Goal: Transaction & Acquisition: Purchase product/service

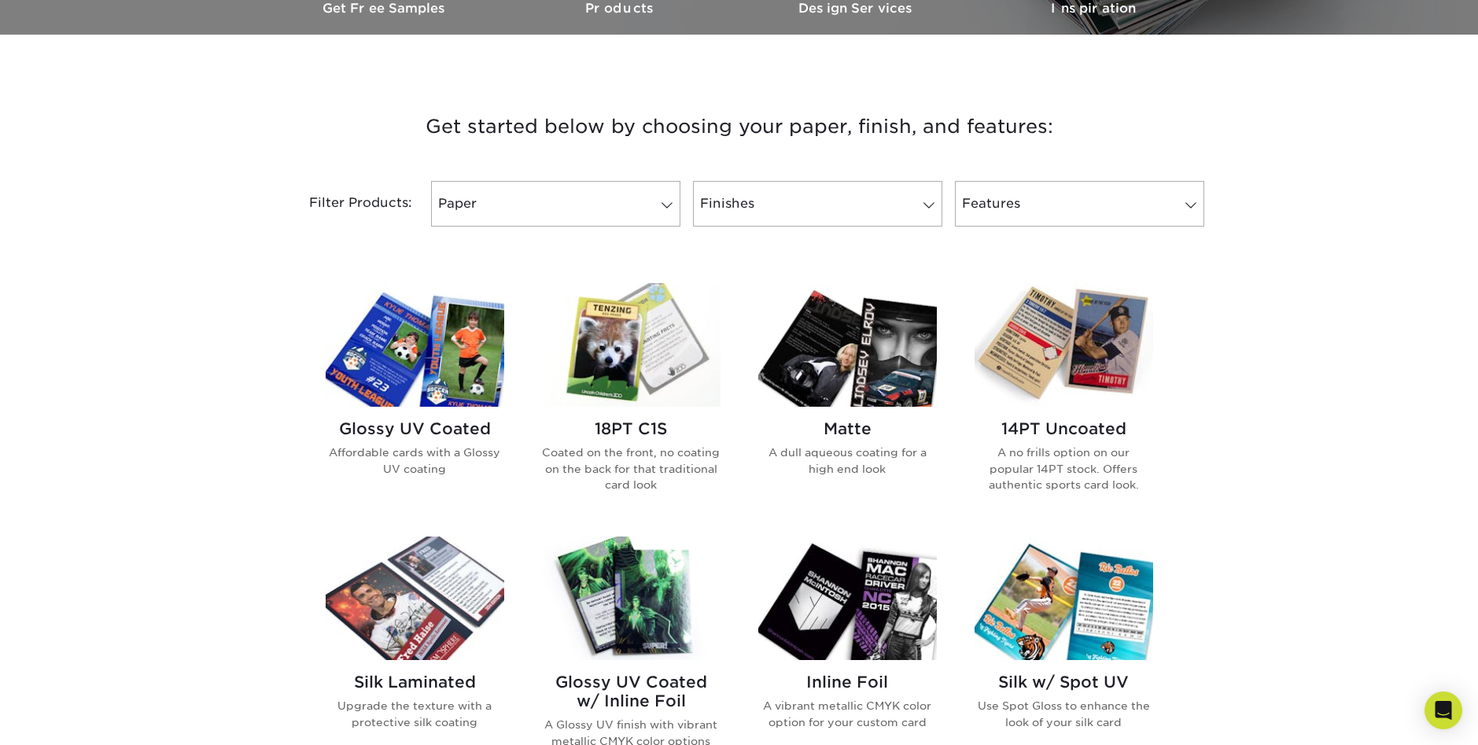
scroll to position [551, 0]
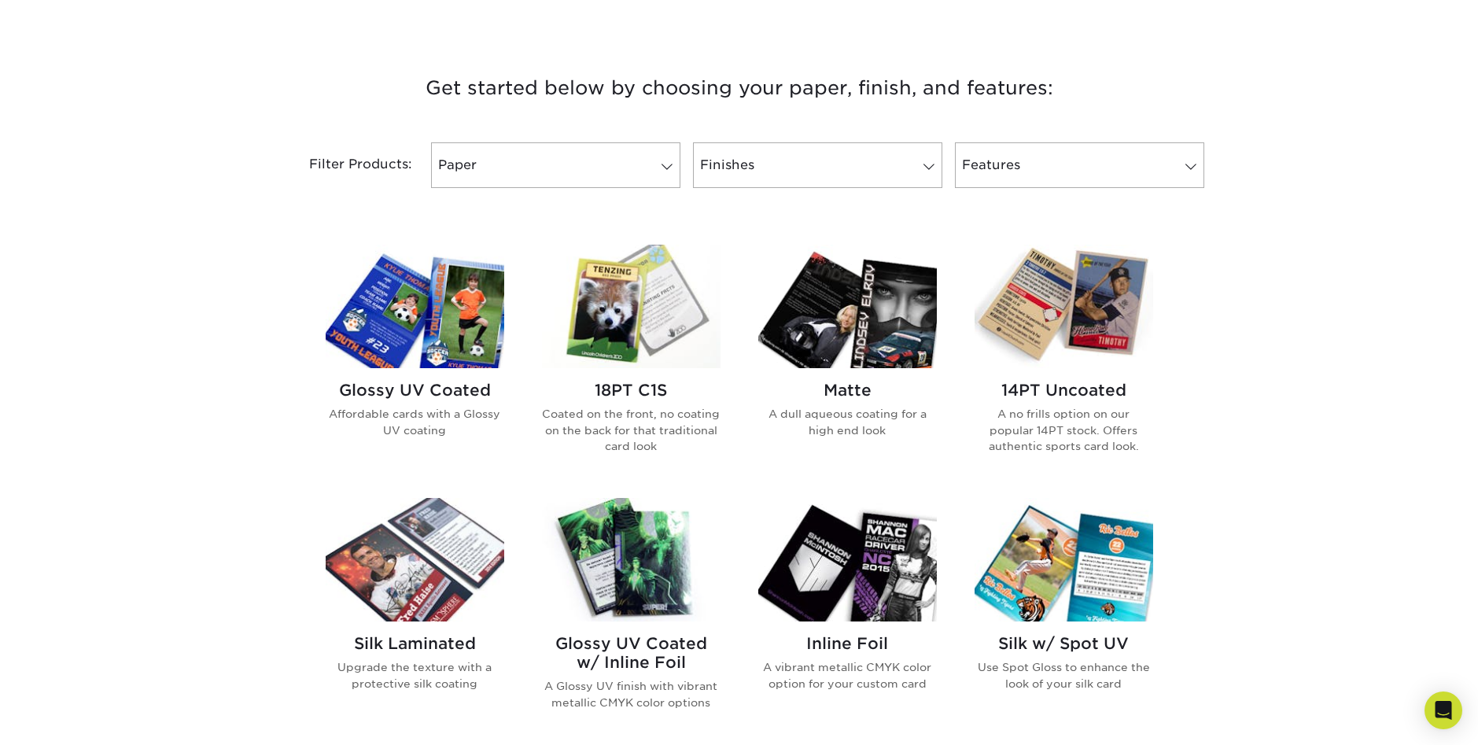
click at [614, 649] on h2 "Glossy UV Coated w/ Inline Foil" at bounding box center [631, 653] width 179 height 38
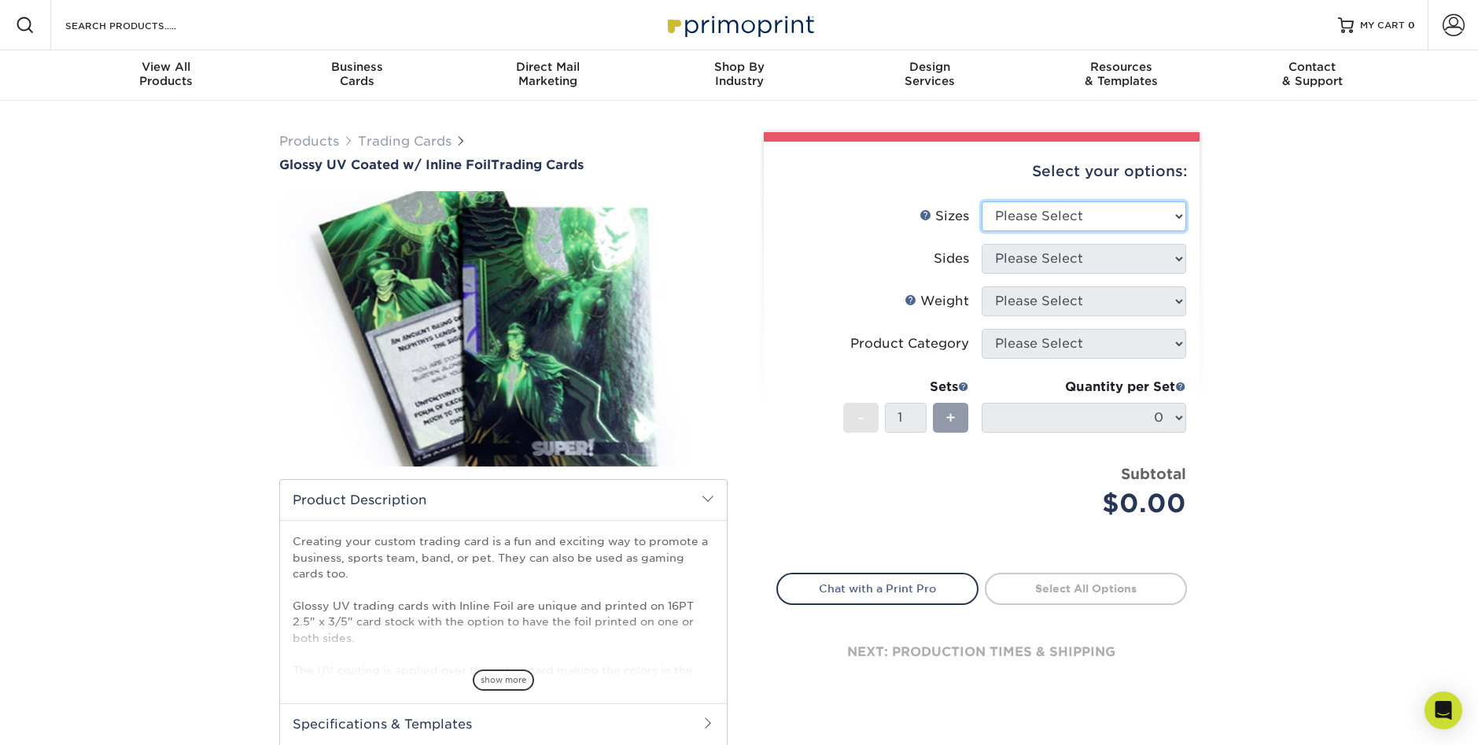
click at [1060, 222] on select "Please Select 2.5" x 3.5"" at bounding box center [1084, 216] width 205 height 30
select select "2.50x3.50"
click at [982, 201] on select "Please Select 2.5" x 3.5"" at bounding box center [1084, 216] width 205 height 30
click at [1053, 260] on select "Please Select Print Both Sides - Foil Back Only Print Both Sides - Foil Both Si…" at bounding box center [1084, 259] width 205 height 30
select select "34527644-b4fd-4ffb-9092-1318eefcd9d9"
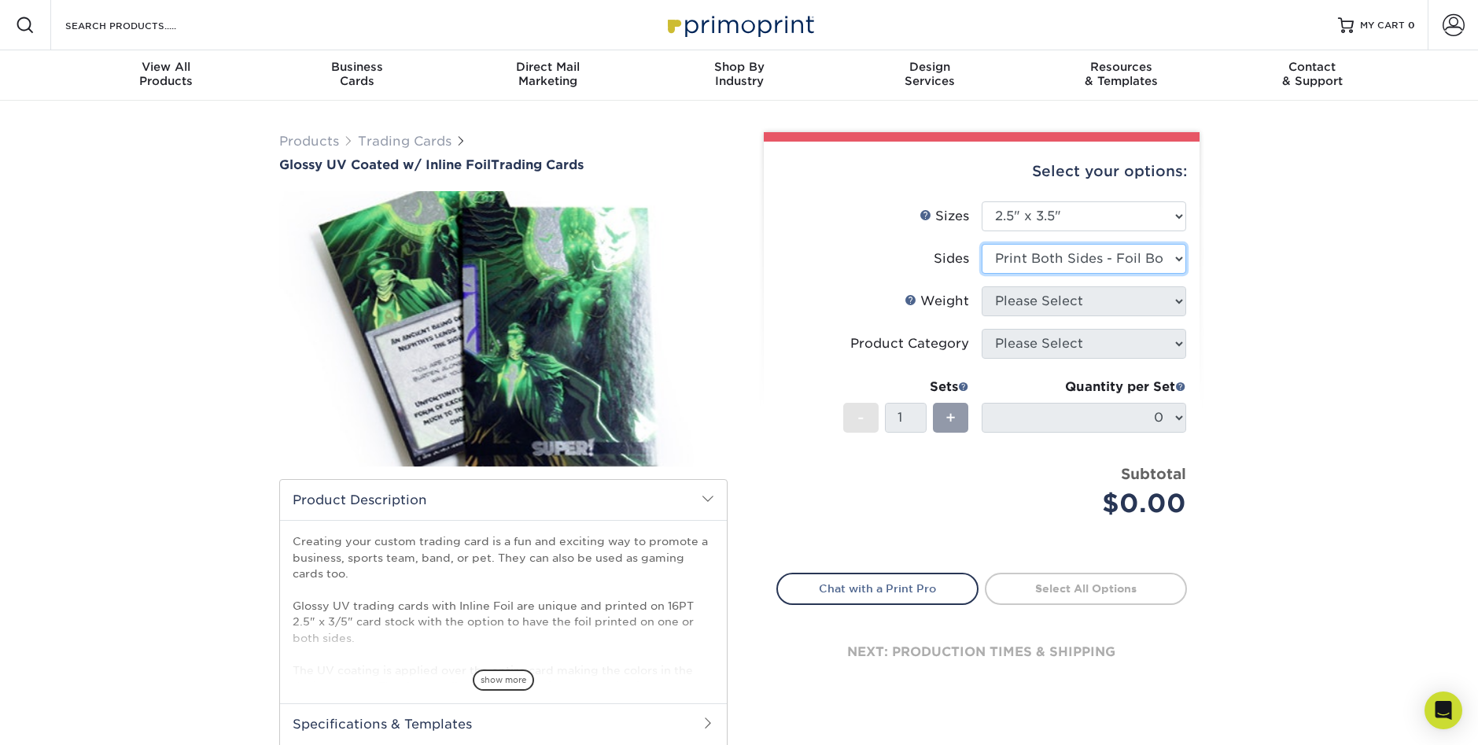
click at [982, 244] on select "Please Select Print Both Sides - Foil Back Only Print Both Sides - Foil Both Si…" at bounding box center [1084, 259] width 205 height 30
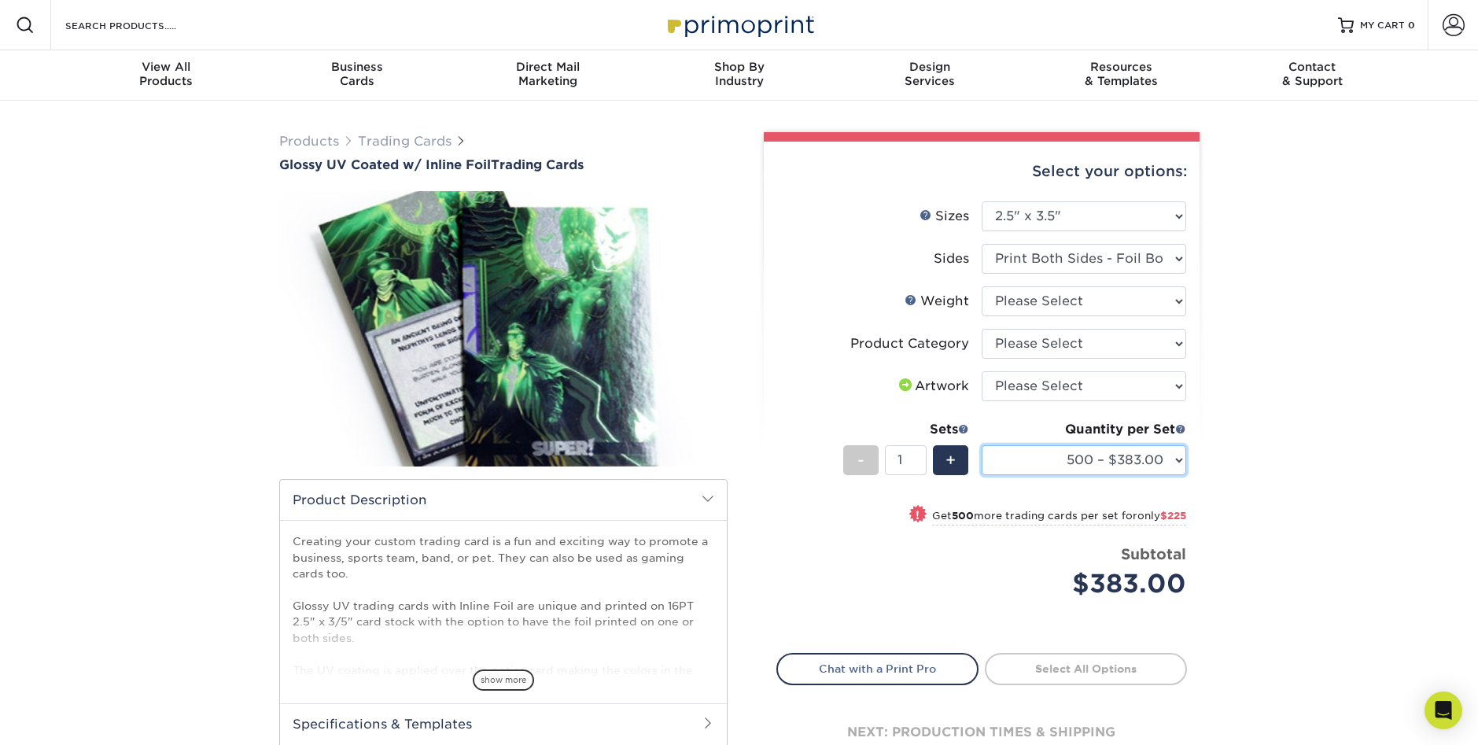
click at [1116, 446] on select "500 – $383.00 1000 – $608.00 2500 – $883.00 5000 – $1252.00" at bounding box center [1084, 460] width 205 height 30
click at [1314, 448] on div "Products Trading Cards Glossy UV Coated w/ Inline Foil Trading Cards /" at bounding box center [739, 496] width 1478 height 790
click at [957, 463] on div "+" at bounding box center [950, 460] width 35 height 30
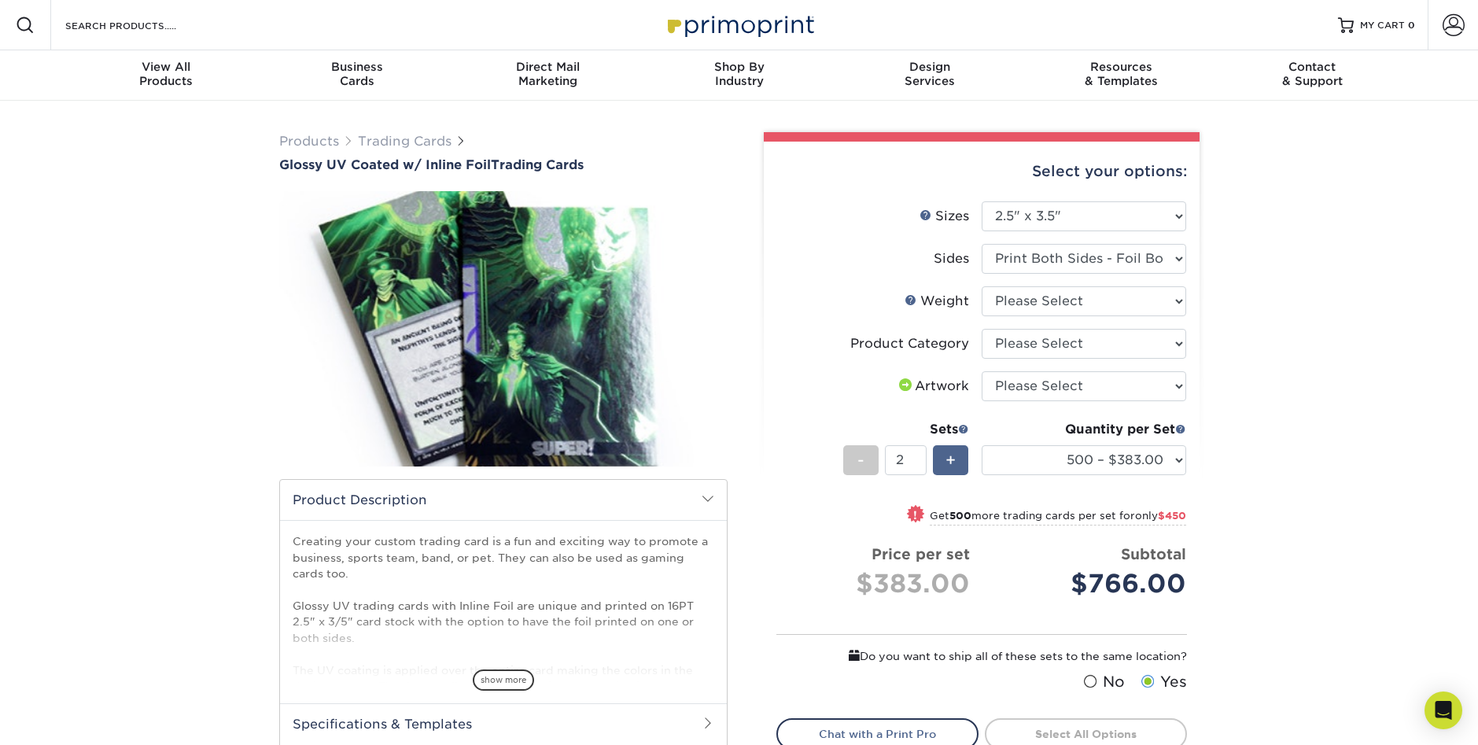
click at [957, 463] on div "+" at bounding box center [950, 460] width 35 height 30
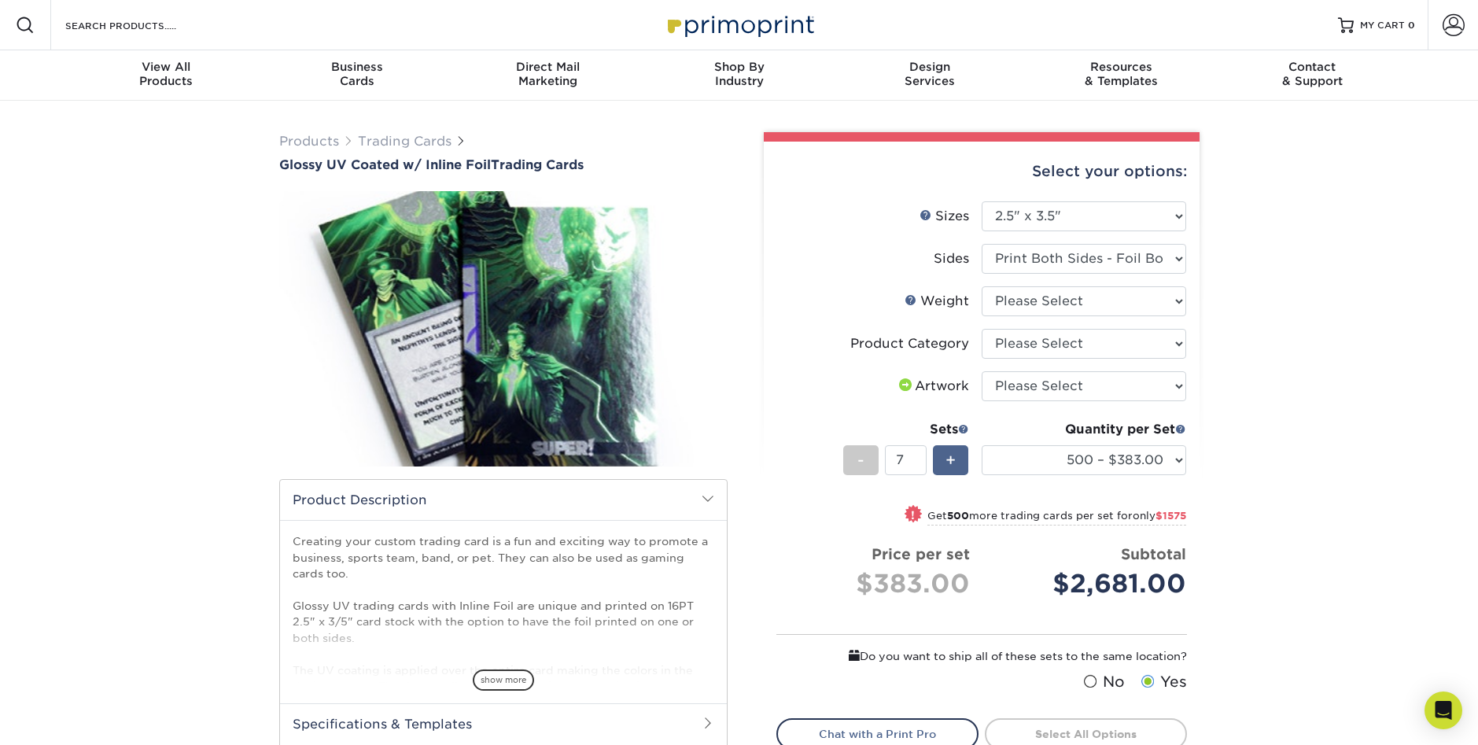
click at [957, 463] on div "+" at bounding box center [950, 460] width 35 height 30
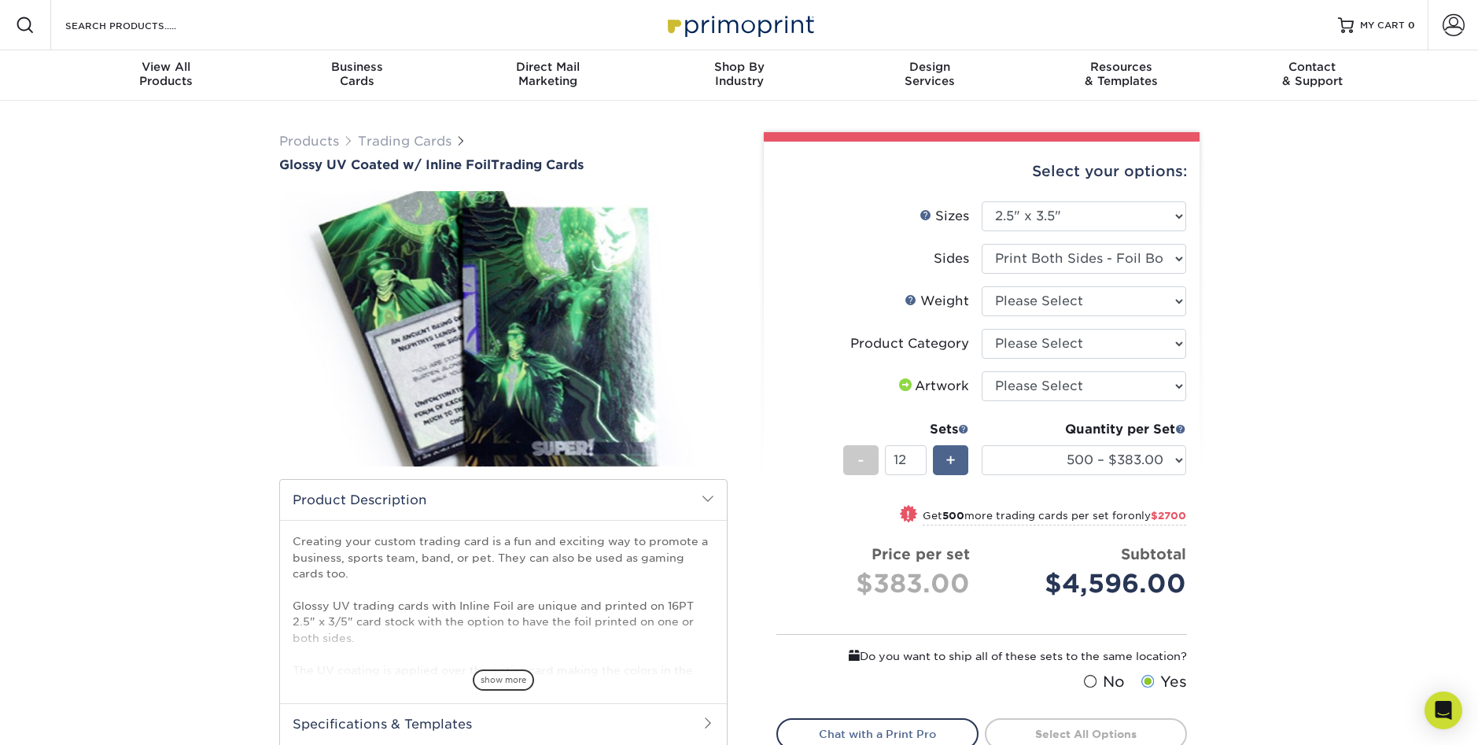
click at [958, 463] on div "+" at bounding box center [950, 460] width 35 height 30
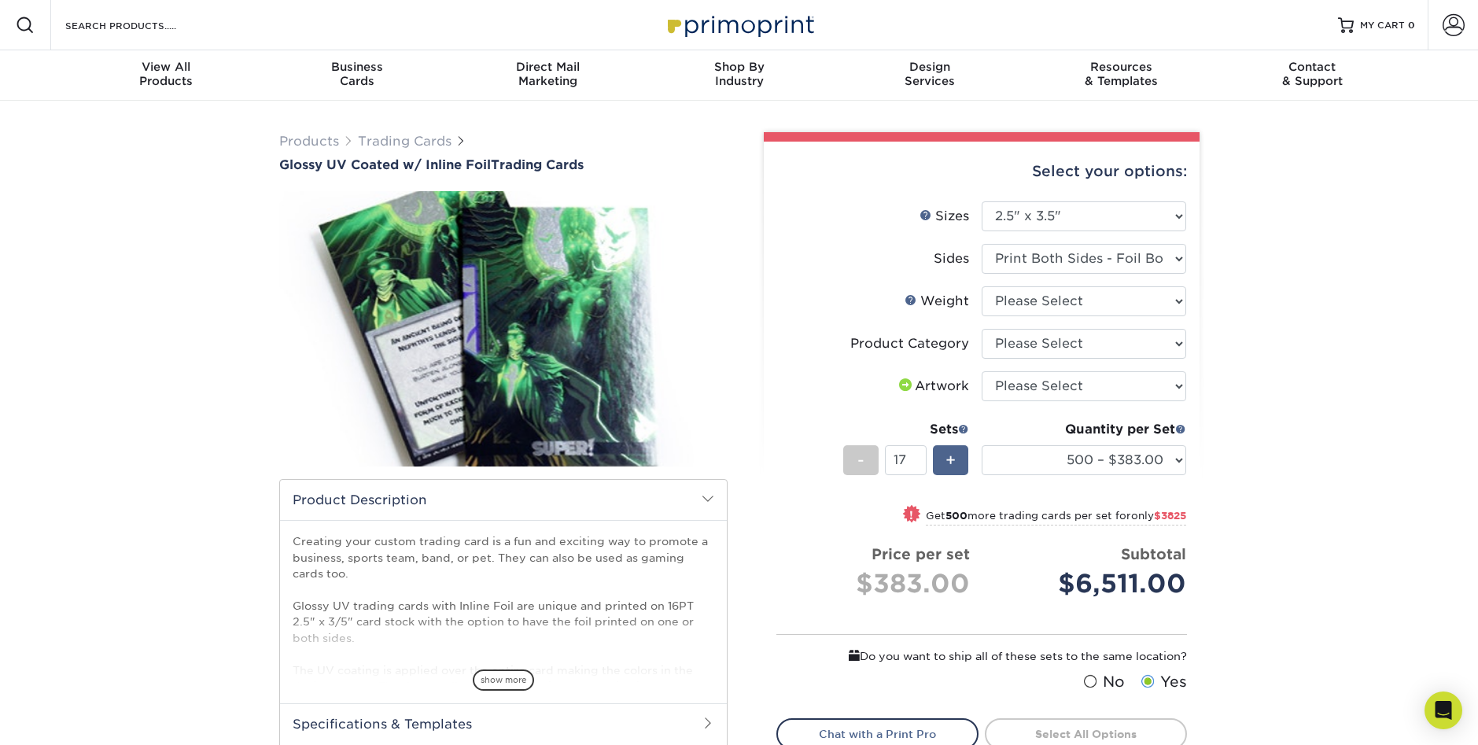
click at [958, 463] on div "+" at bounding box center [950, 460] width 35 height 30
type input "18"
click at [1082, 457] on select "500 – $383.00 1000 – $608.00 2500 – $883.00 5000 – $1252.00" at bounding box center [1084, 460] width 205 height 30
select select "5000 – $1252.00"
click at [982, 445] on select "500 – $383.00 1000 – $608.00 2500 – $883.00 5000 – $1252.00" at bounding box center [1084, 460] width 205 height 30
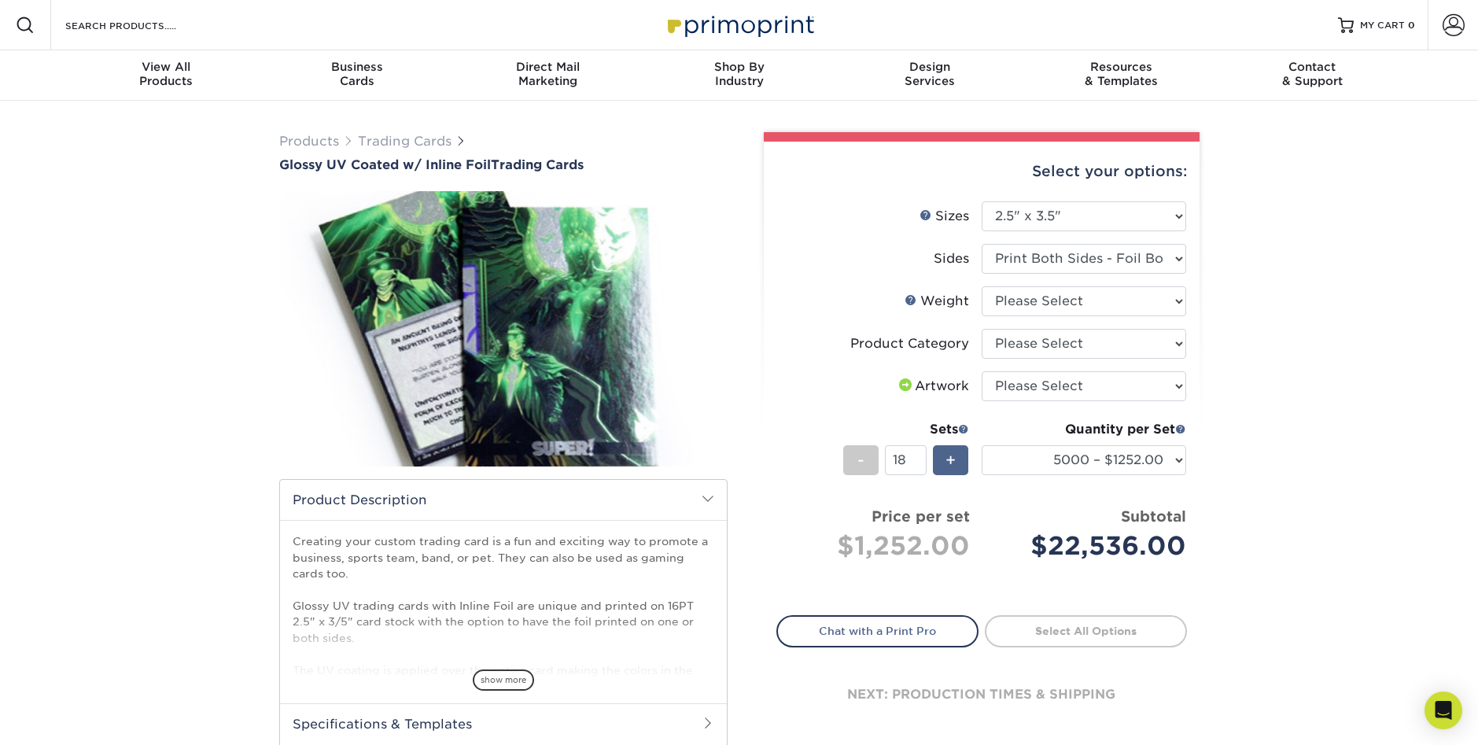
click at [957, 463] on div "+" at bounding box center [950, 460] width 35 height 30
click at [956, 463] on span "+" at bounding box center [951, 460] width 10 height 24
type input "20"
